Goal: Navigation & Orientation: Find specific page/section

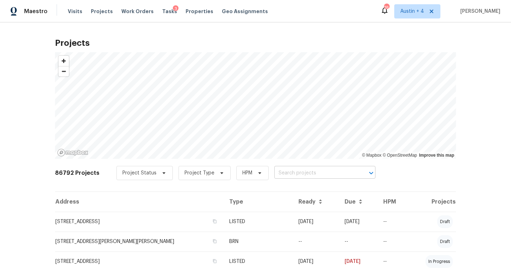
click at [283, 174] on input "text" at bounding box center [315, 173] width 81 height 11
click at [283, 173] on input "text" at bounding box center [315, 173] width 81 height 11
click at [287, 172] on input "text" at bounding box center [315, 173] width 81 height 11
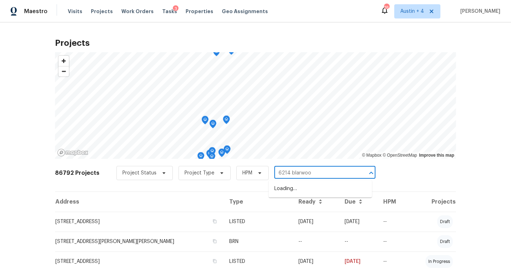
type input "6214 blarwood"
click at [303, 190] on li "[STREET_ADDRESS]" at bounding box center [320, 189] width 103 height 12
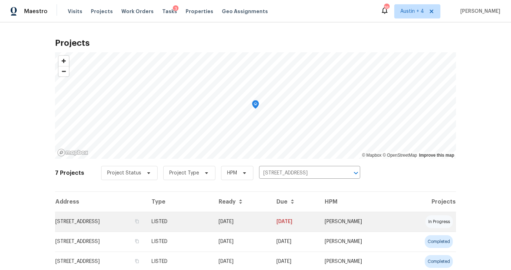
click at [75, 222] on td "[STREET_ADDRESS]" at bounding box center [100, 222] width 91 height 20
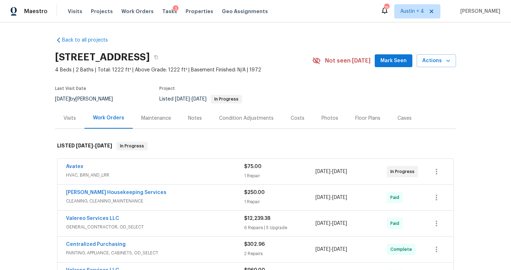
click at [381, 60] on button "Mark Seen" at bounding box center [394, 60] width 38 height 13
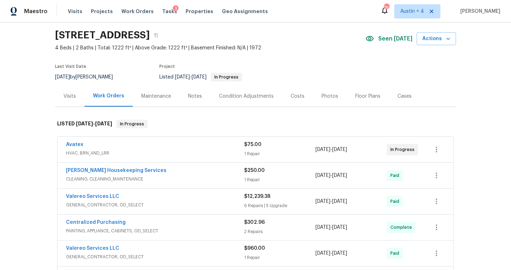
scroll to position [22, 0]
click at [74, 100] on div "Visits" at bounding box center [69, 96] width 29 height 21
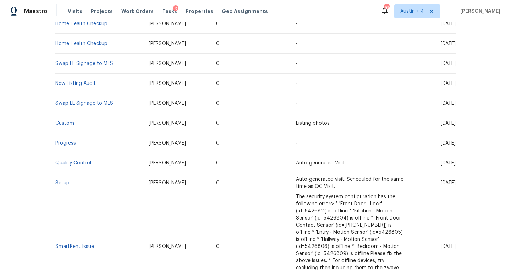
scroll to position [903, 0]
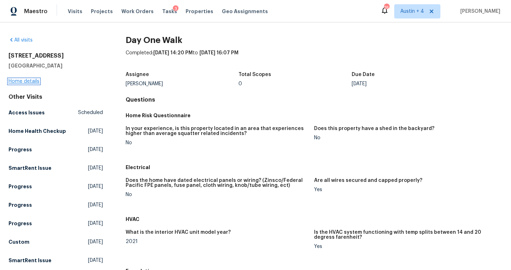
click at [31, 83] on link "Home details" at bounding box center [24, 81] width 31 height 5
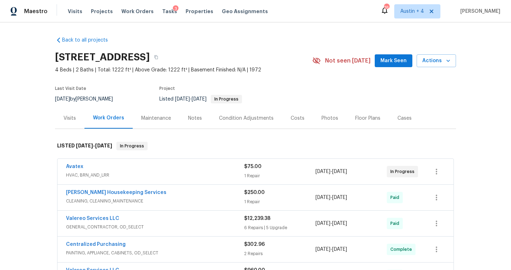
click at [72, 119] on div "Visits" at bounding box center [70, 118] width 12 height 7
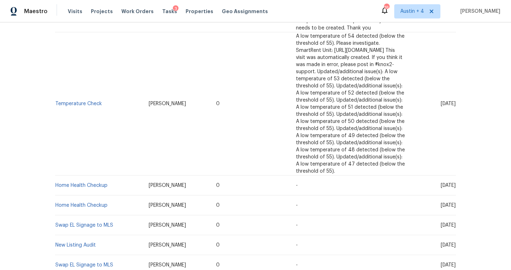
scroll to position [680, 0]
click at [87, 243] on link "New Listing Audit" at bounding box center [75, 245] width 40 height 5
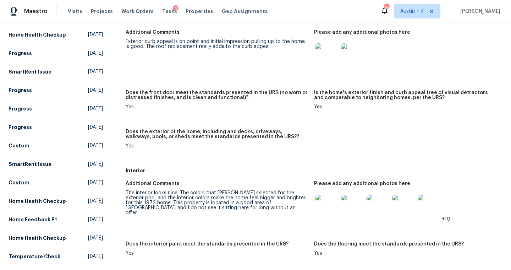
scroll to position [220, 0]
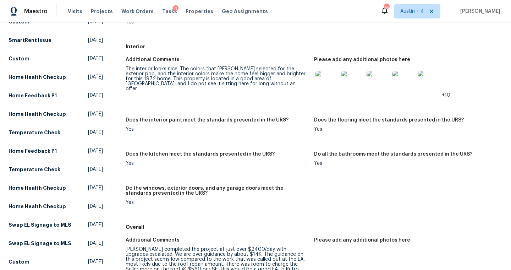
click at [324, 83] on img at bounding box center [327, 82] width 23 height 23
